Goal: Information Seeking & Learning: Learn about a topic

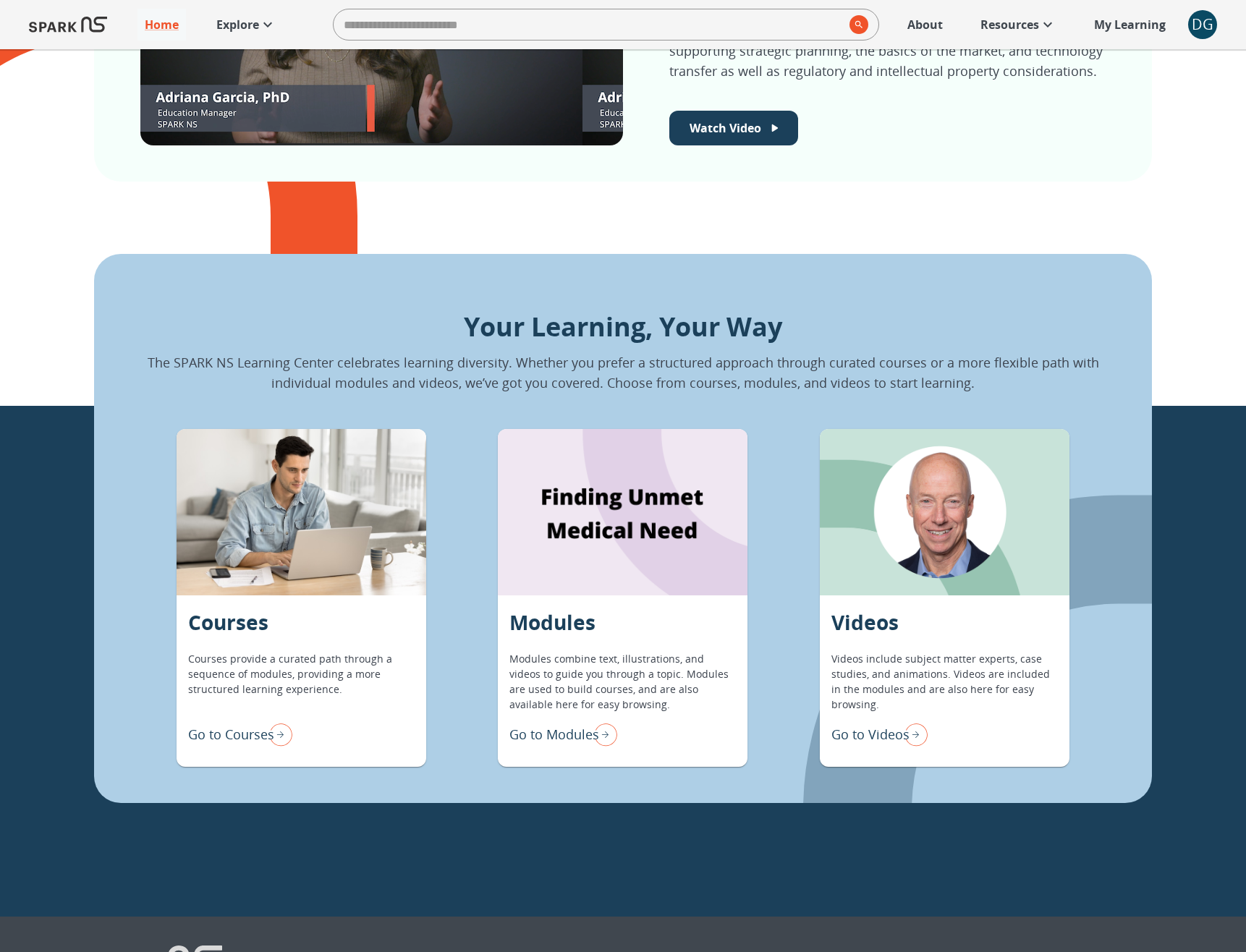
scroll to position [1077, 0]
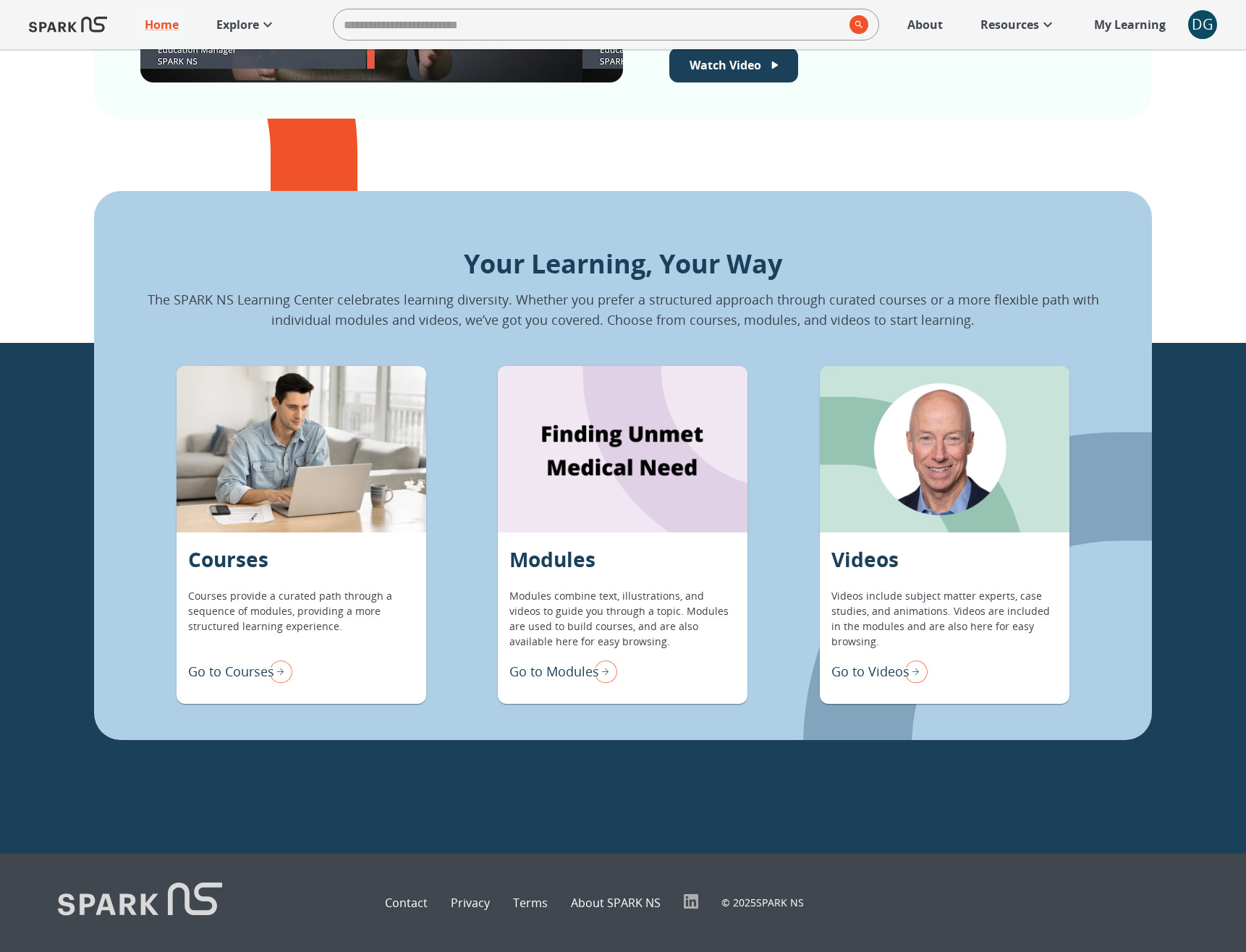
click at [568, 673] on p "Go to Modules" at bounding box center [554, 672] width 90 height 19
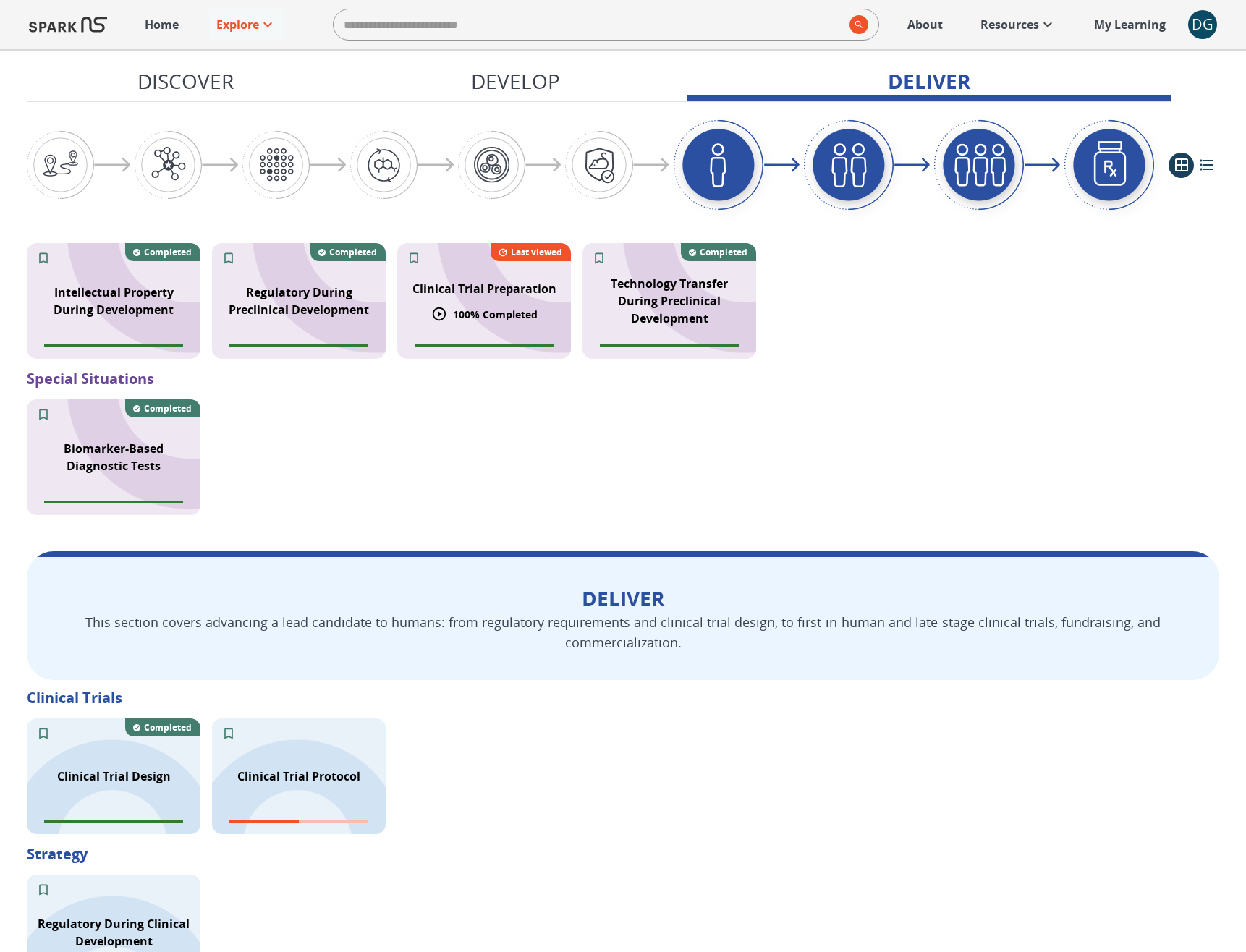
scroll to position [1715, 0]
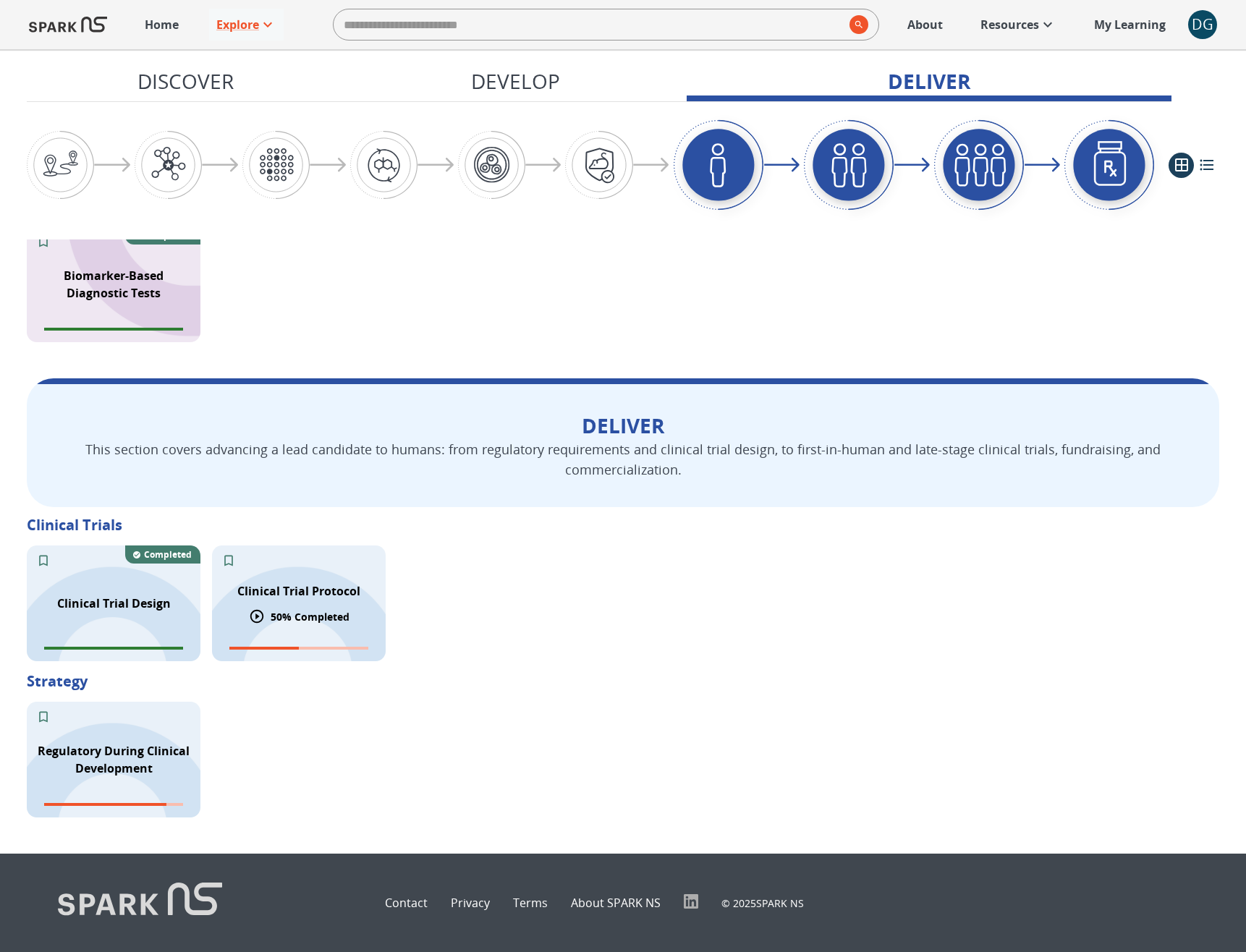
click at [293, 595] on p "Clinical Trial Protocol" at bounding box center [299, 591] width 123 height 17
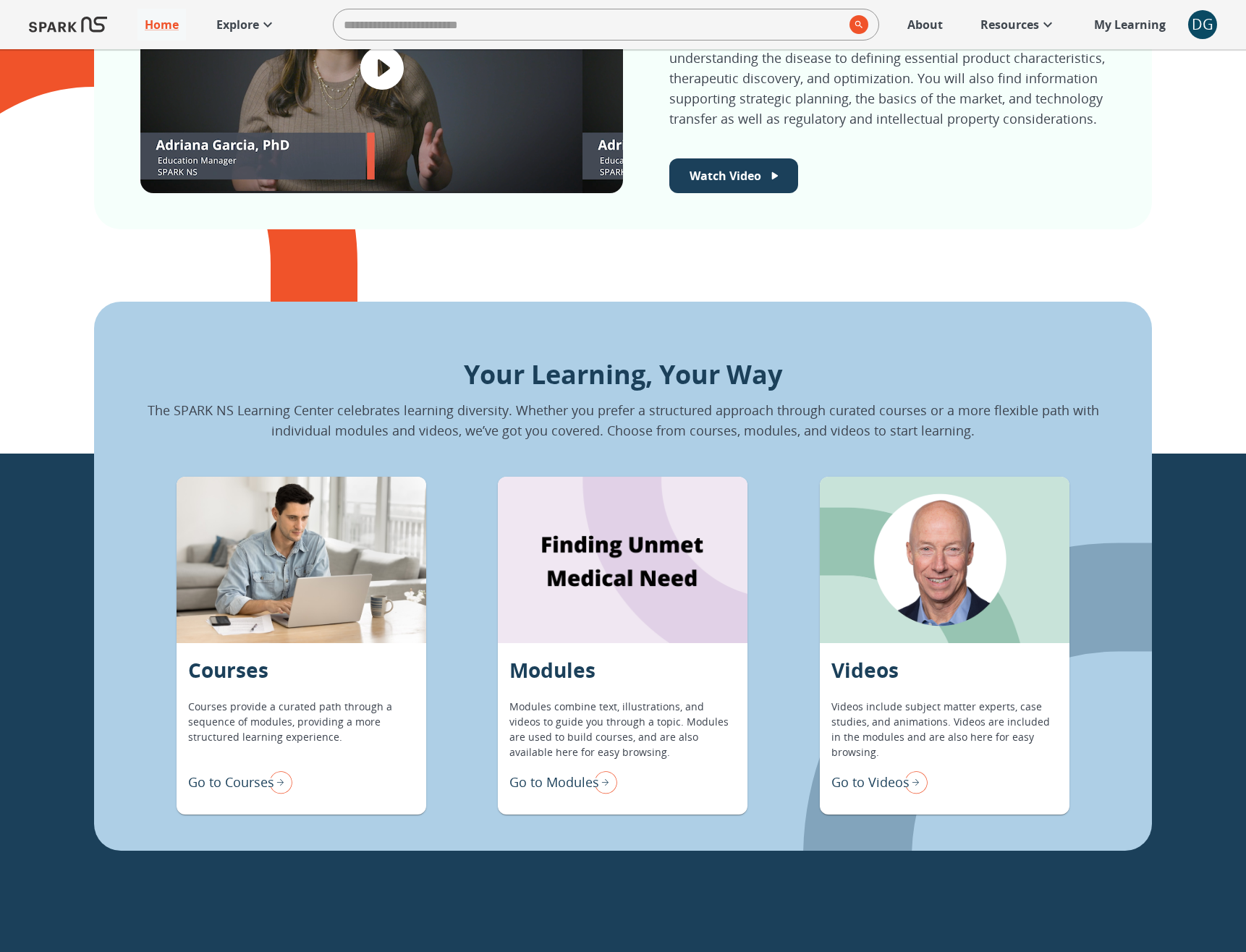
scroll to position [970, 0]
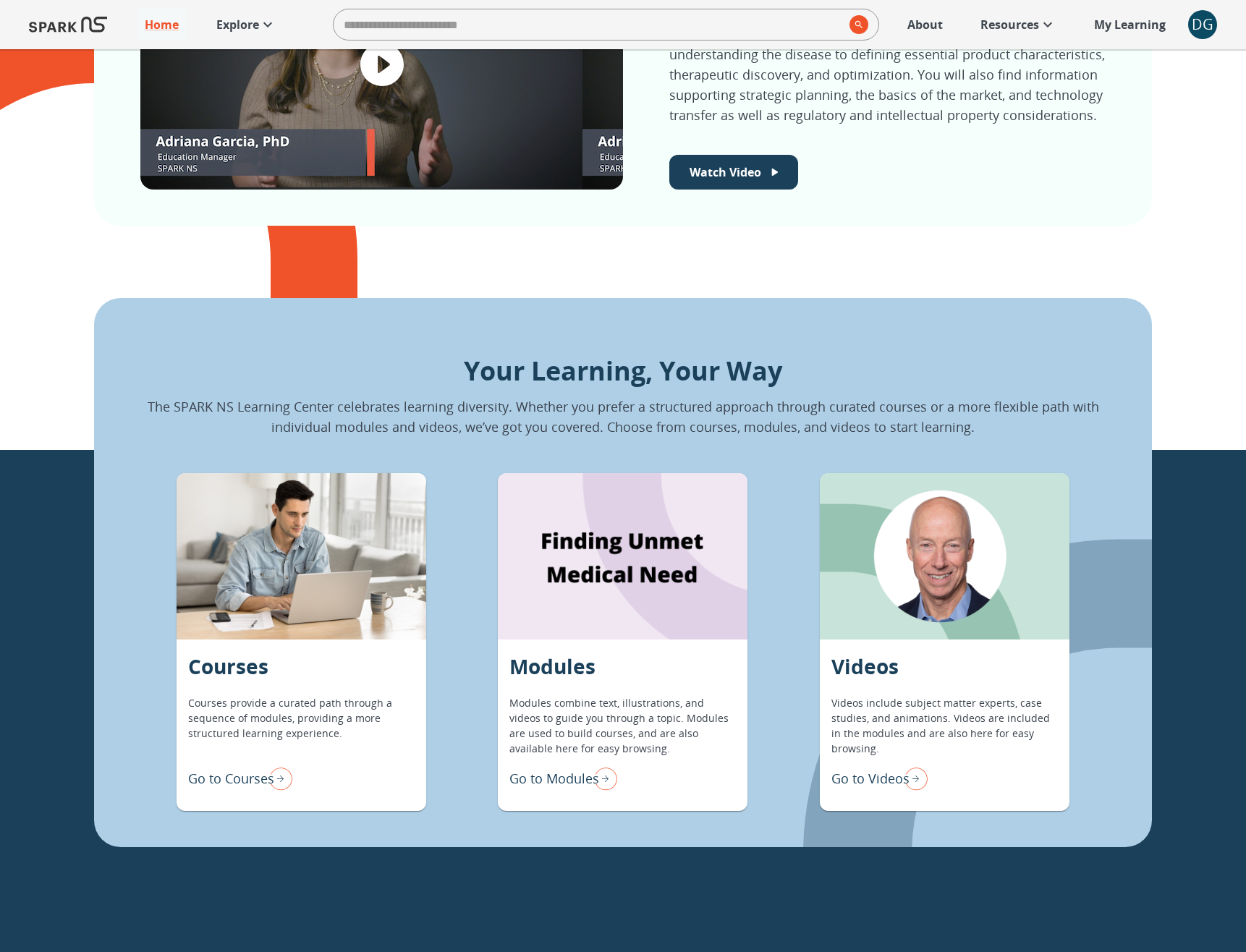
click at [565, 778] on p "Go to Modules" at bounding box center [554, 779] width 90 height 19
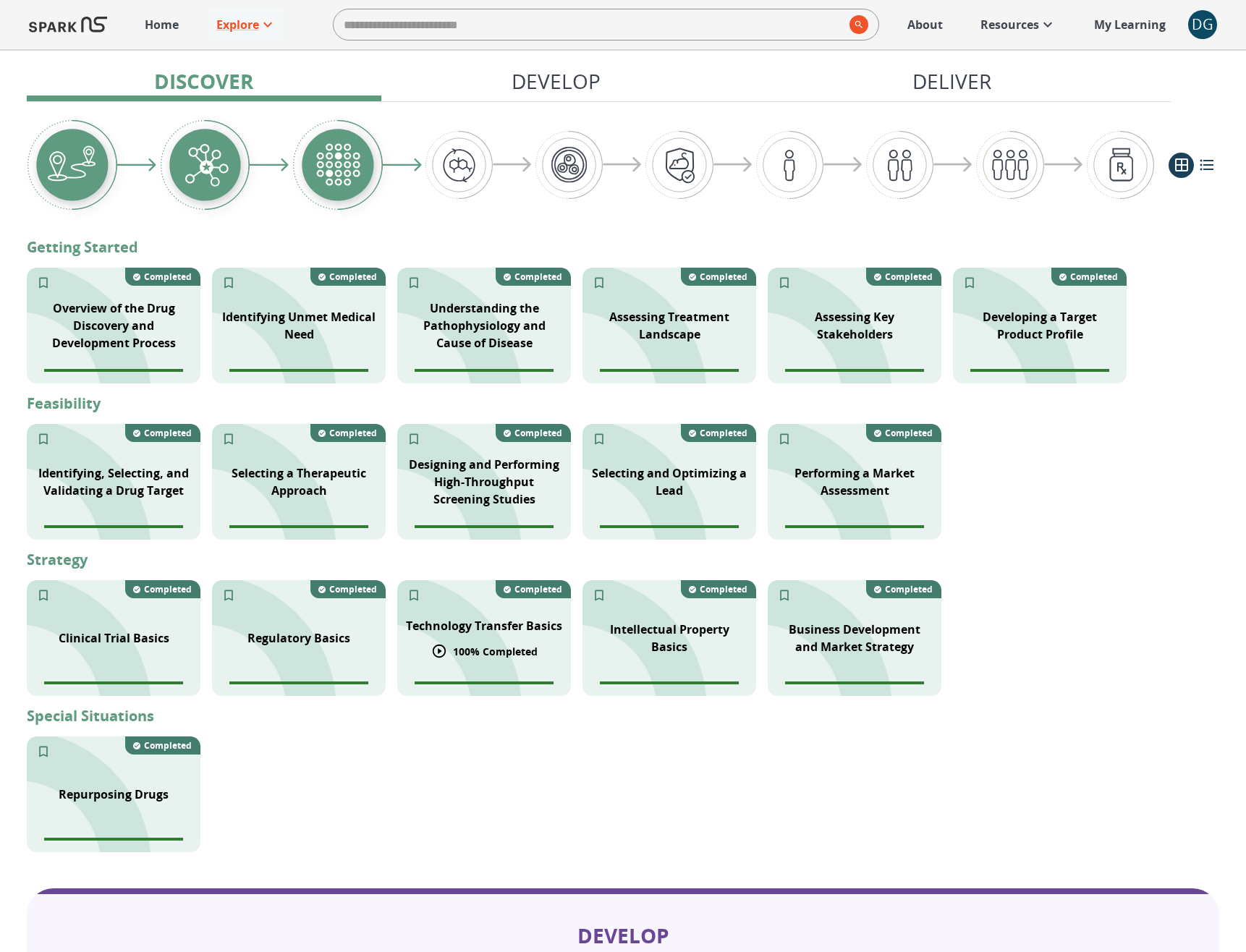
scroll to position [284, 0]
